Goal: Check status: Check status

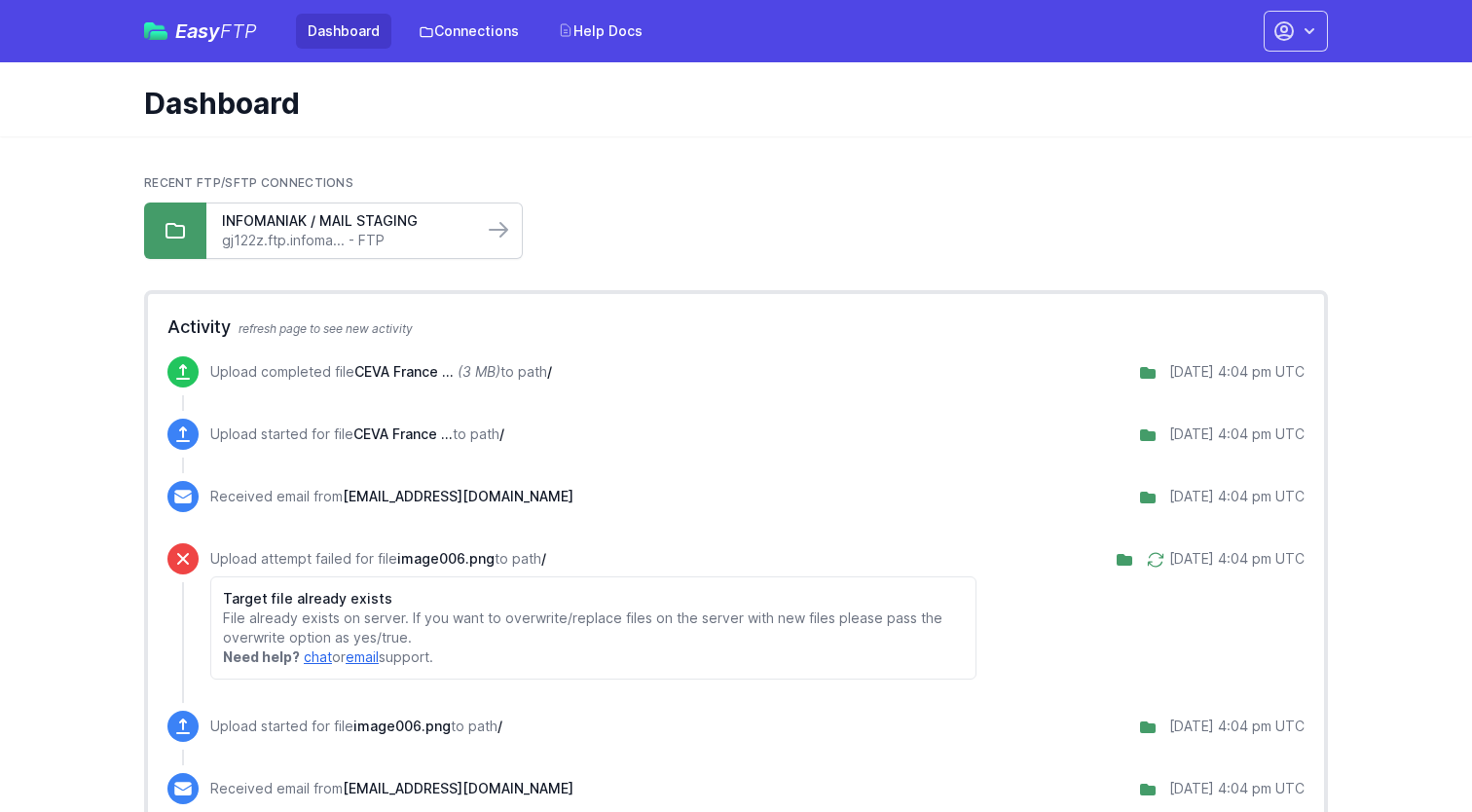
click at [410, 233] on link "gj122z.ftp.infoma... - FTP" at bounding box center [344, 240] width 245 height 20
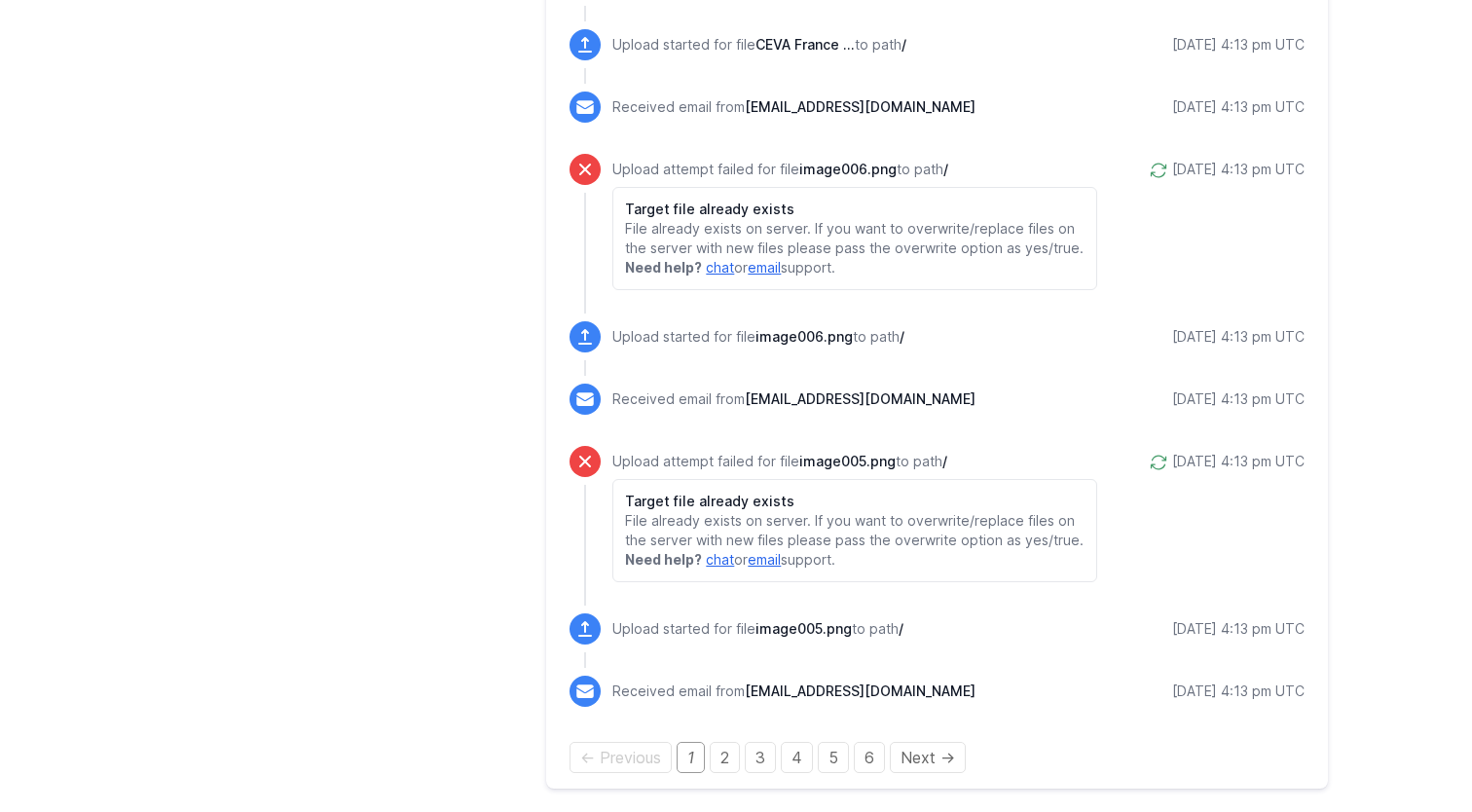
scroll to position [3002, 0]
click at [719, 758] on link "2" at bounding box center [724, 757] width 30 height 31
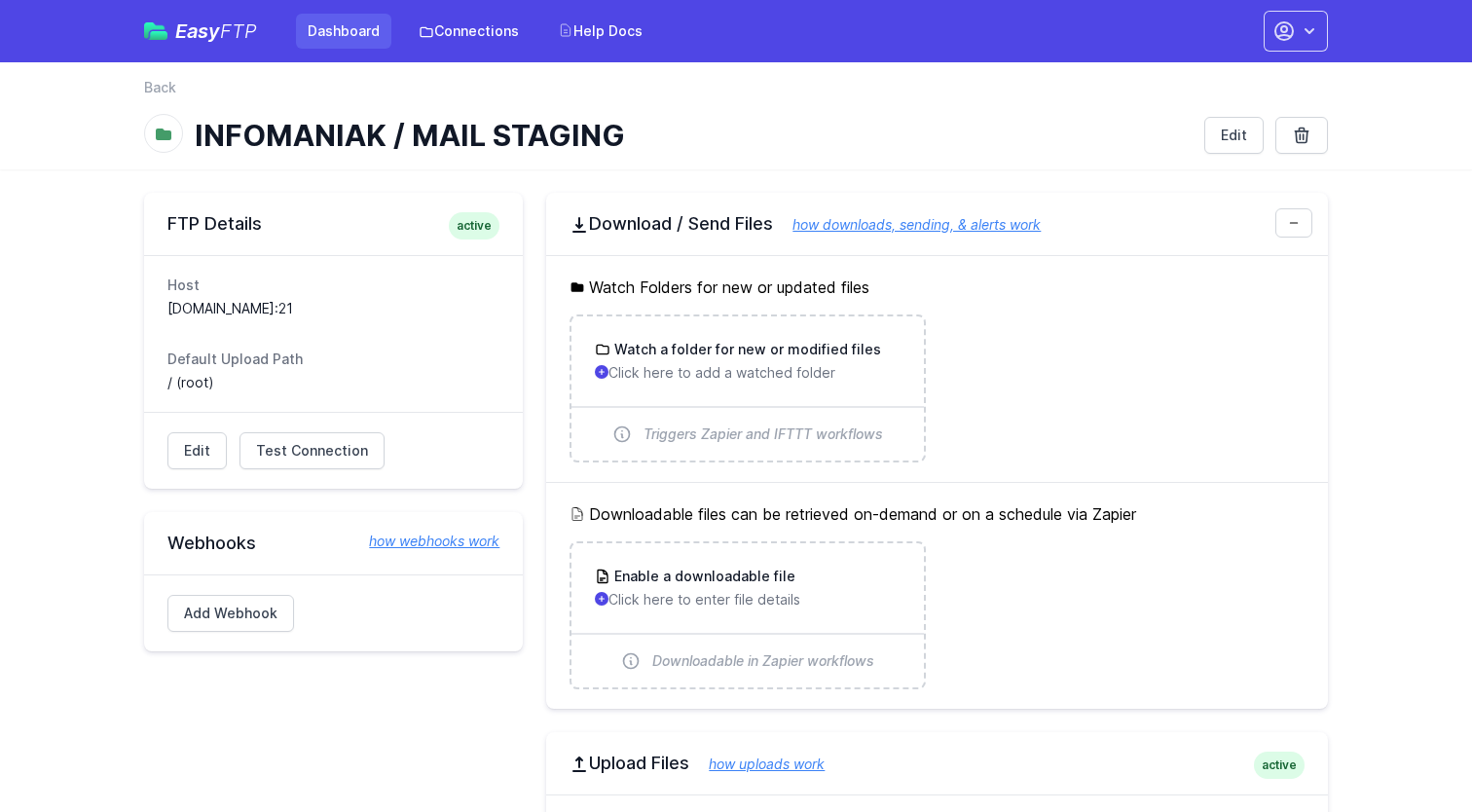
click at [337, 39] on link "Dashboard" at bounding box center [344, 31] width 96 height 35
